Goal: Navigation & Orientation: Find specific page/section

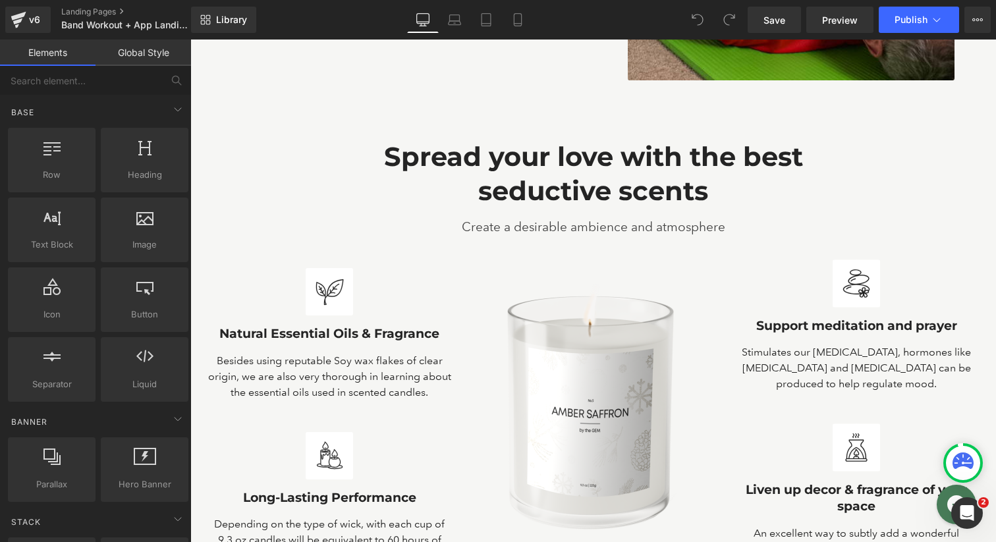
scroll to position [420, 0]
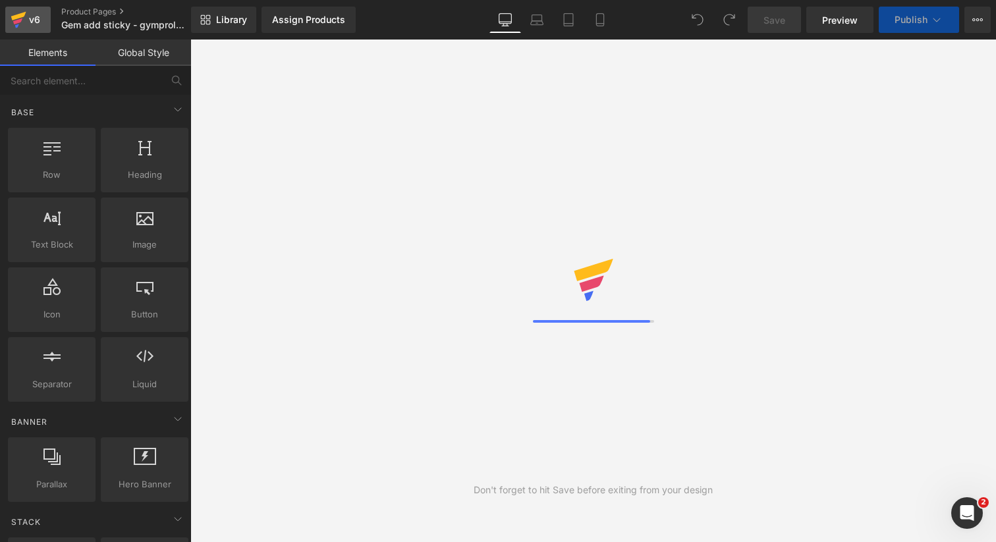
click at [103, 22] on span "Gem add sticky - gymproluxe" at bounding box center [123, 25] width 125 height 11
